Goal: Information Seeking & Learning: Compare options

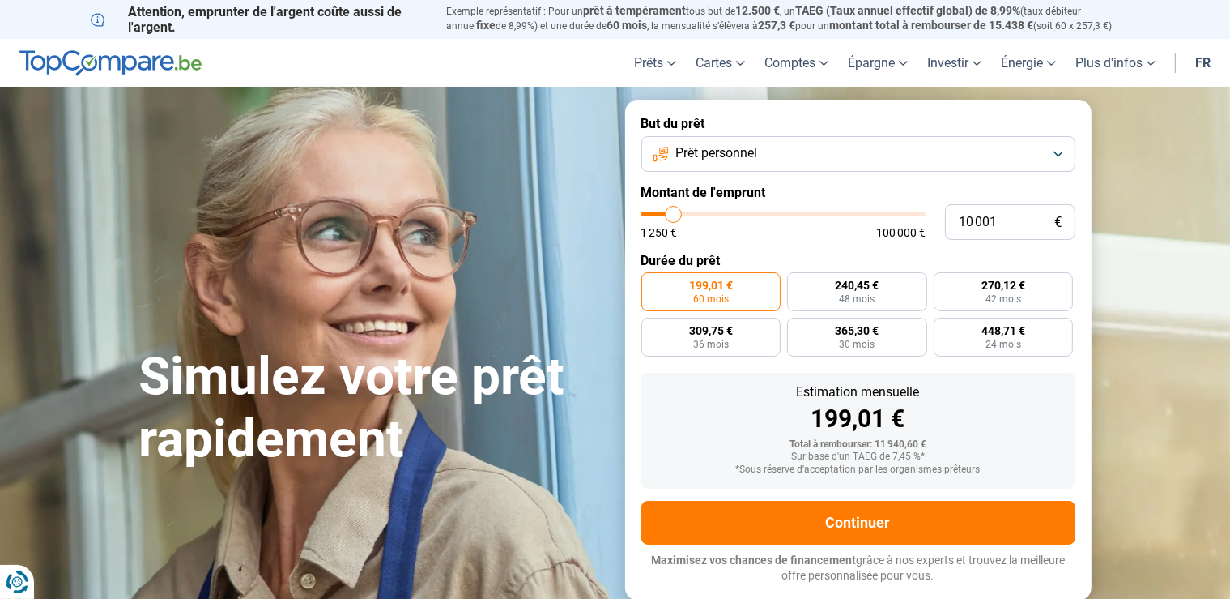
type input "2 750"
type input "2750"
click at [654, 216] on input "range" at bounding box center [783, 213] width 284 height 5
radio input "true"
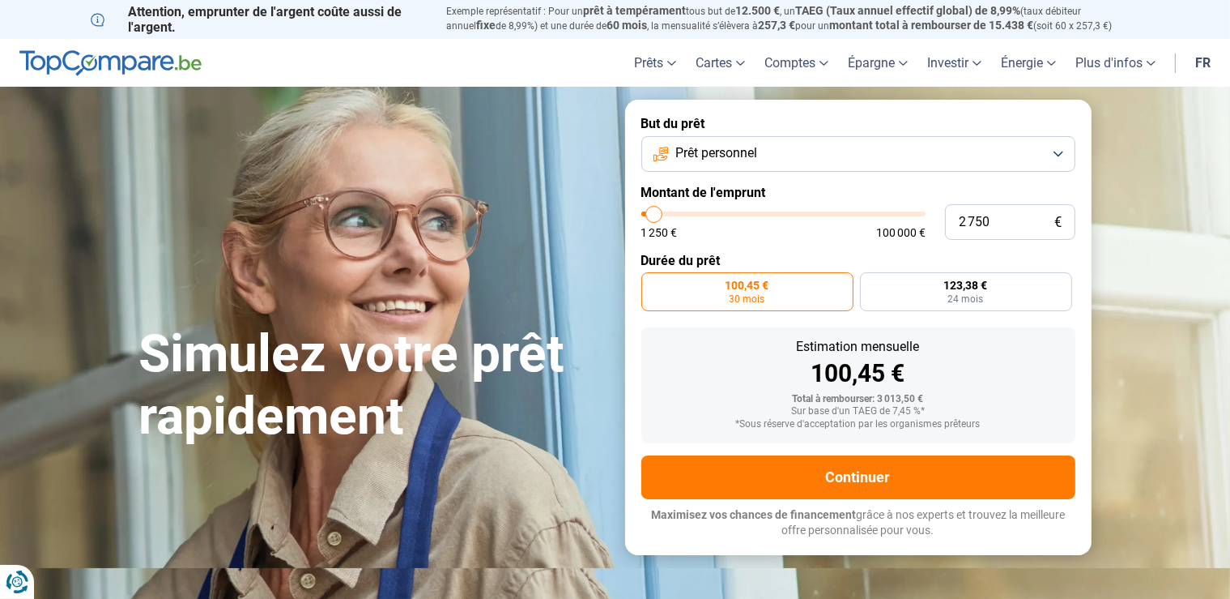
type input "1 250"
type input "1250"
click at [642, 211] on input "range" at bounding box center [783, 213] width 284 height 5
radio input "true"
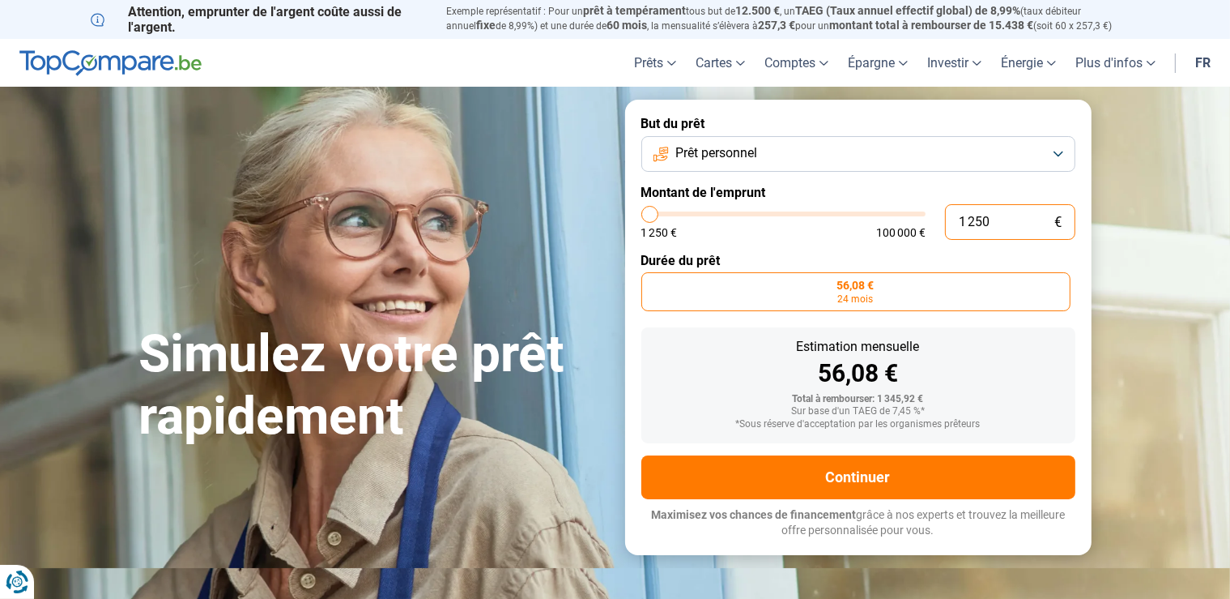
drag, startPoint x: 999, startPoint y: 217, endPoint x: 902, endPoint y: 215, distance: 96.4
click at [904, 215] on div "1 250 € 1 250 € 100 000 €" at bounding box center [858, 222] width 434 height 36
type input "5"
type input "1250"
type input "50"
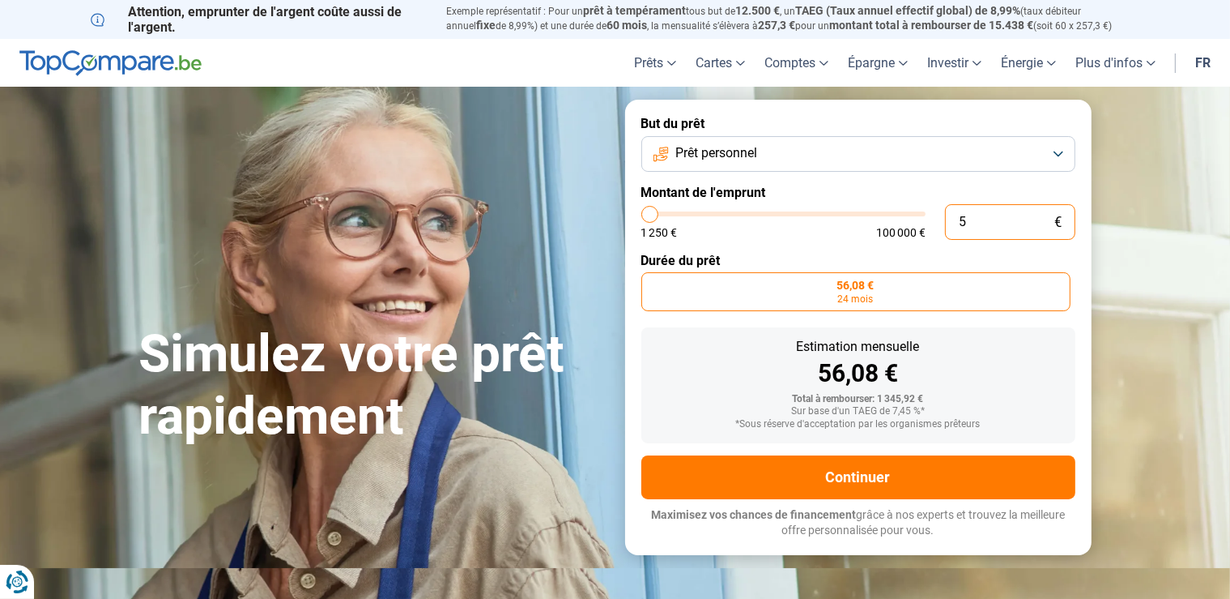
type input "1250"
type input "500"
type input "1250"
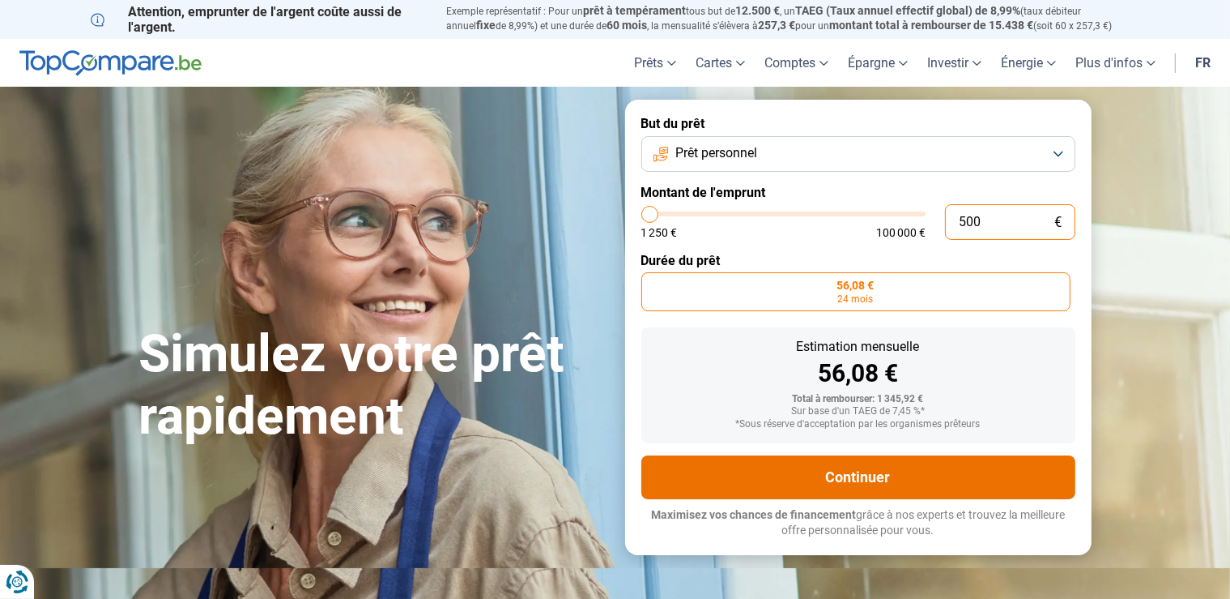
type input "1 250"
type input "1250"
click at [865, 475] on button "Continuer" at bounding box center [858, 477] width 434 height 44
